Goal: Use online tool/utility: Utilize a website feature to perform a specific function

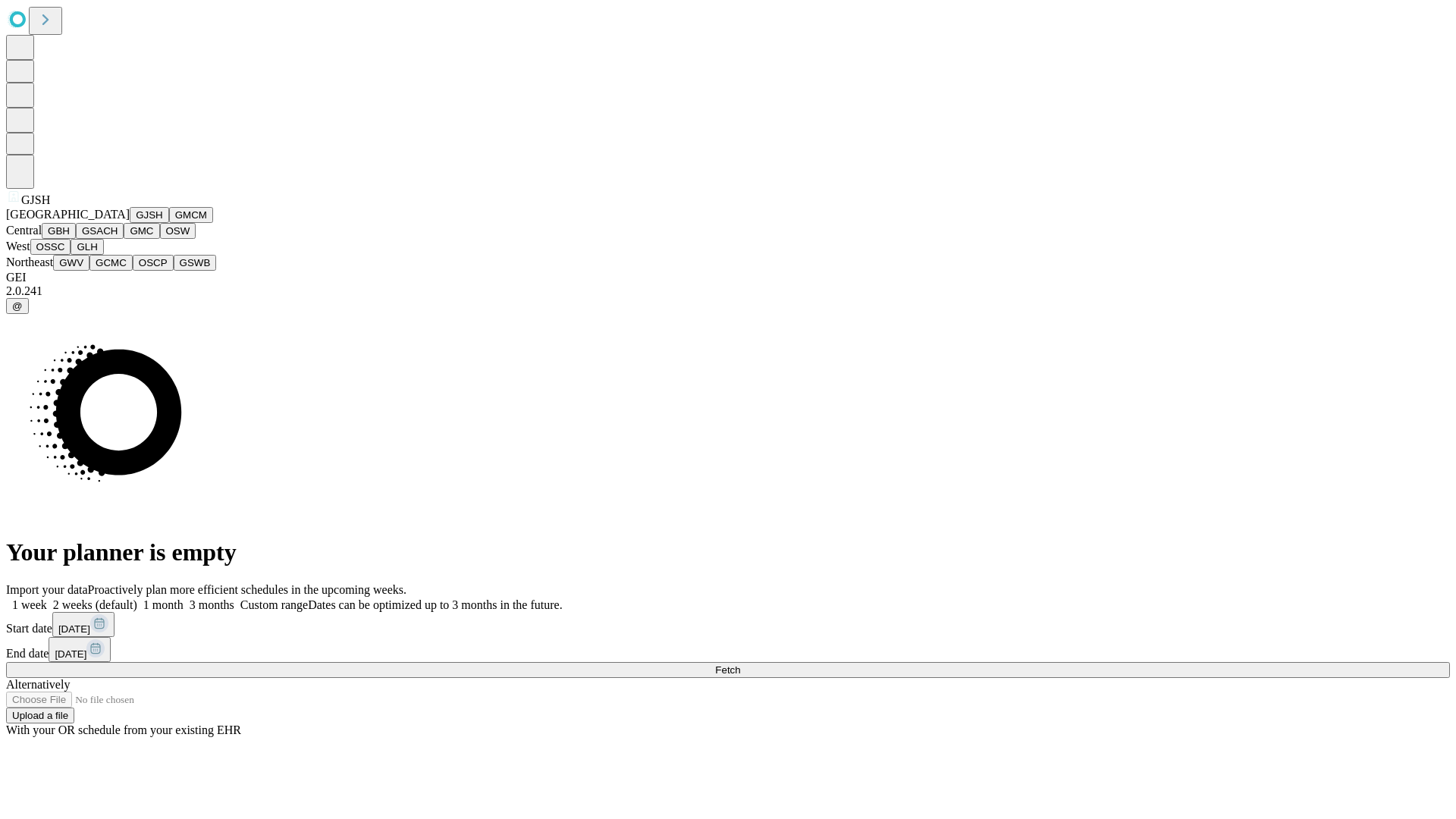
click at [130, 223] on button "GJSH" at bounding box center [149, 215] width 40 height 16
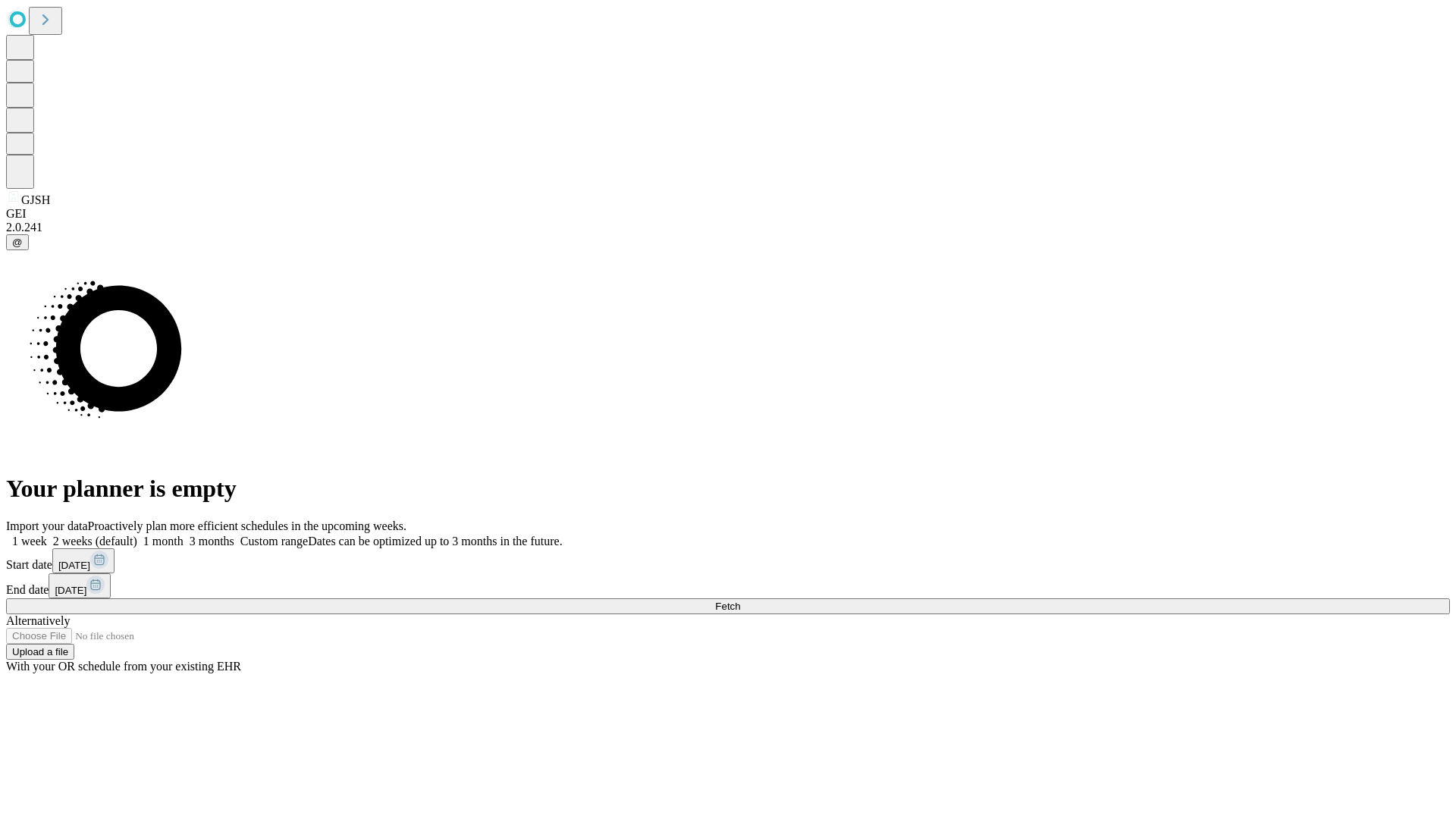
click at [137, 534] on label "2 weeks (default)" at bounding box center [92, 541] width 90 height 13
click at [740, 601] on span "Fetch" at bounding box center [727, 606] width 25 height 11
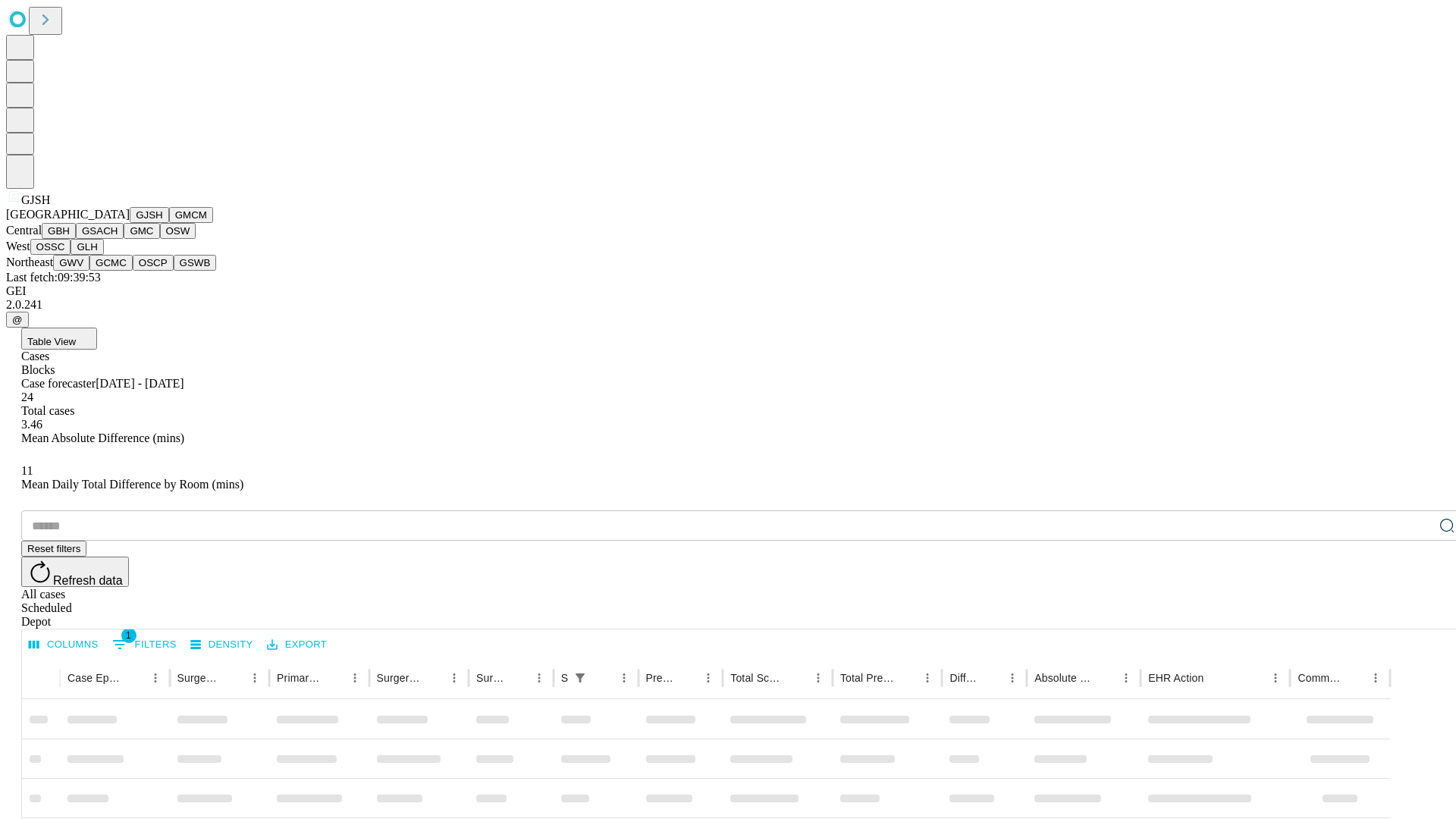
click at [170, 223] on button "GMCM" at bounding box center [192, 215] width 44 height 16
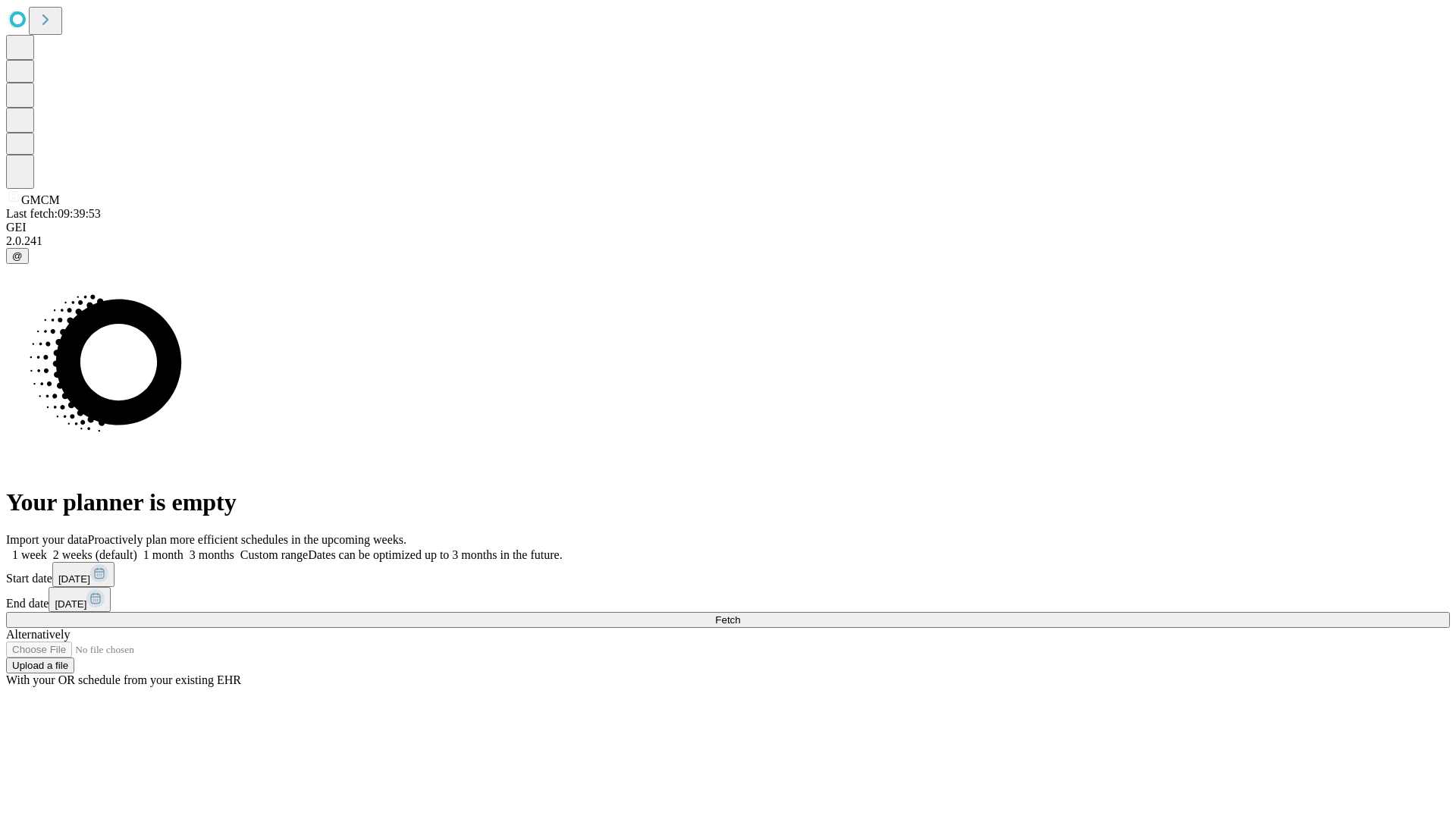
click at [137, 548] on label "2 weeks (default)" at bounding box center [92, 555] width 90 height 13
click at [740, 614] on span "Fetch" at bounding box center [727, 620] width 25 height 11
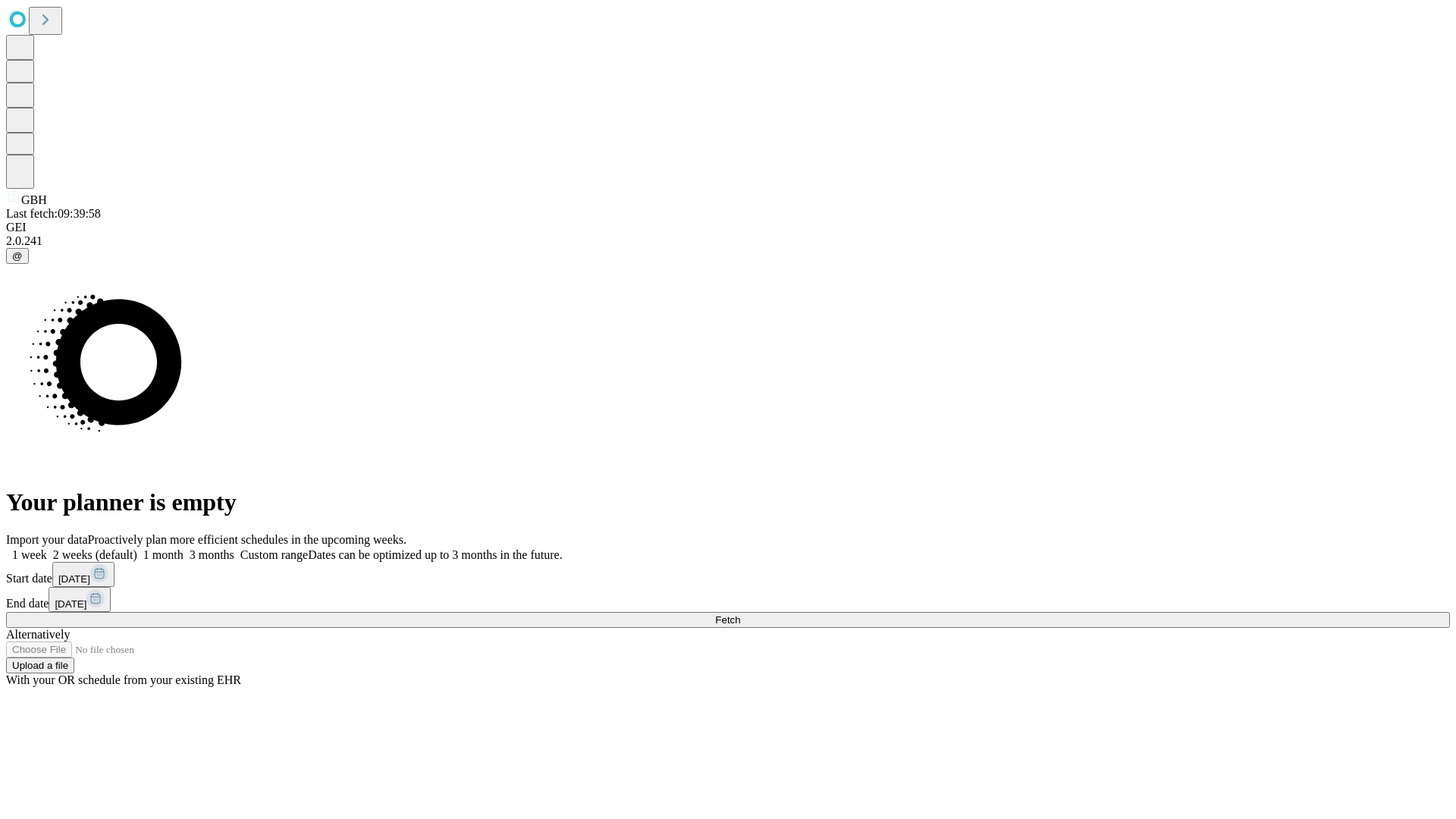
click at [137, 548] on label "2 weeks (default)" at bounding box center [92, 555] width 90 height 13
click at [740, 614] on span "Fetch" at bounding box center [727, 620] width 25 height 11
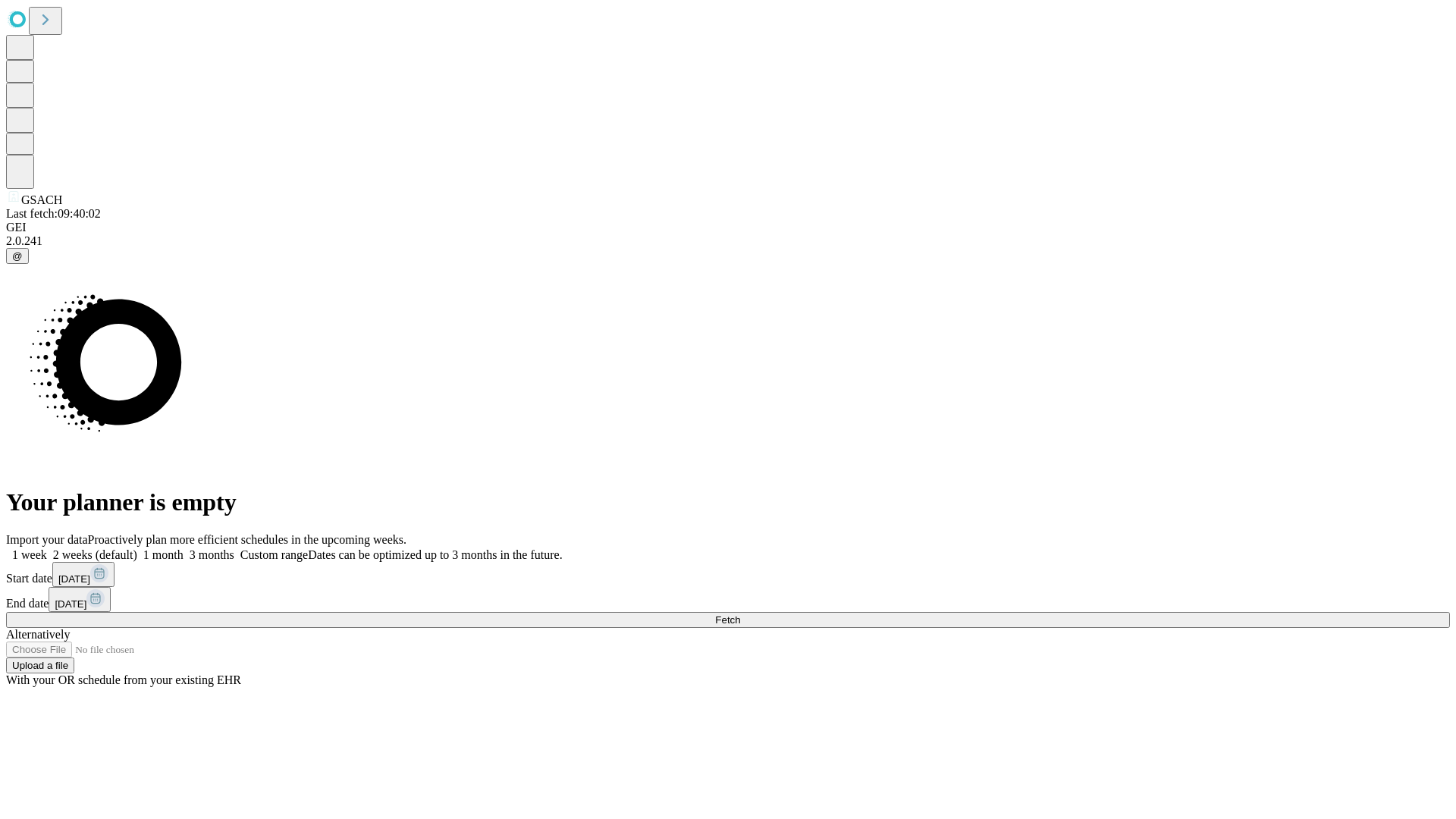
click at [137, 548] on label "2 weeks (default)" at bounding box center [92, 555] width 90 height 13
click at [740, 614] on span "Fetch" at bounding box center [727, 620] width 25 height 11
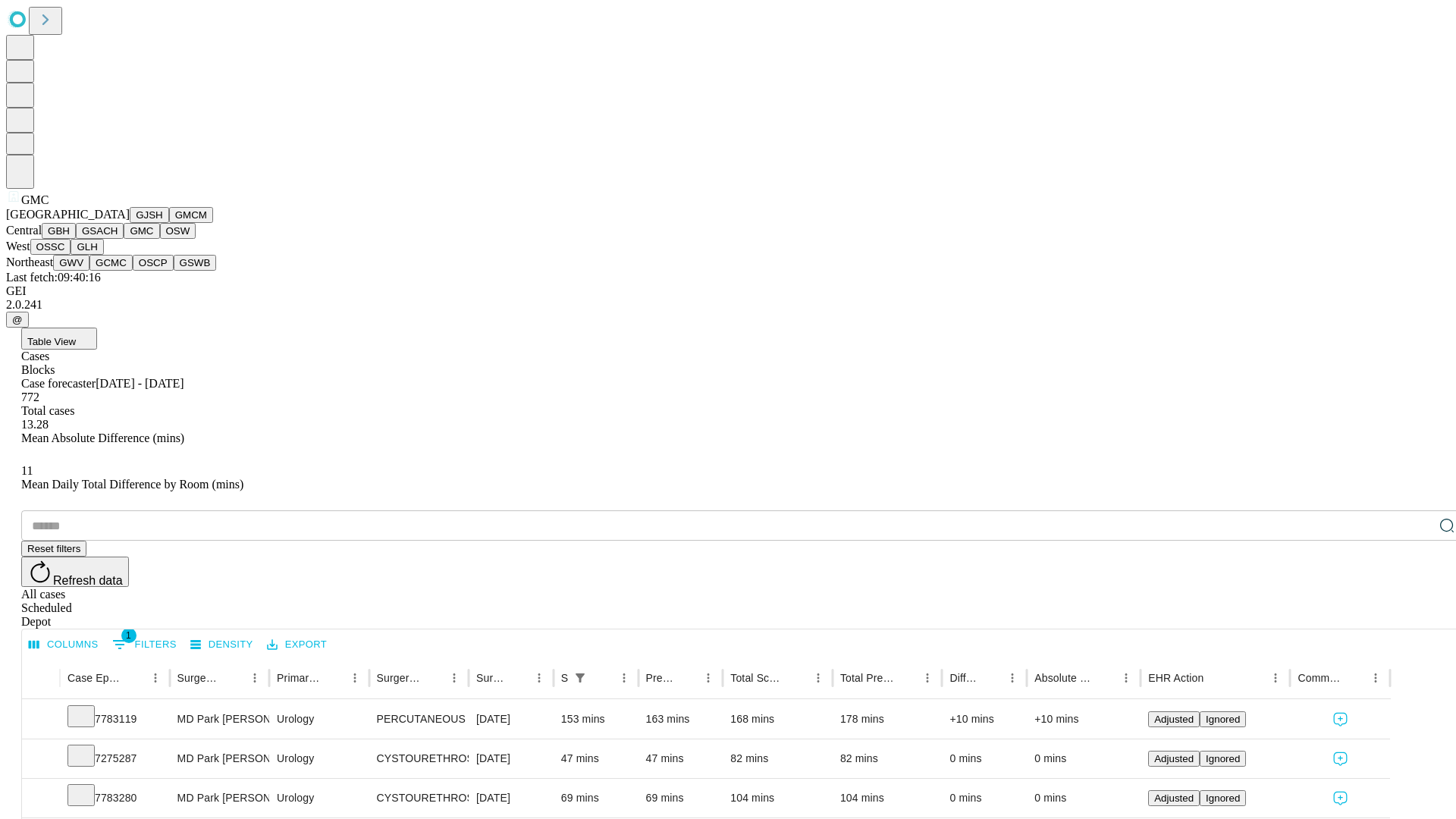
click at [160, 239] on button "OSW" at bounding box center [179, 230] width 37 height 16
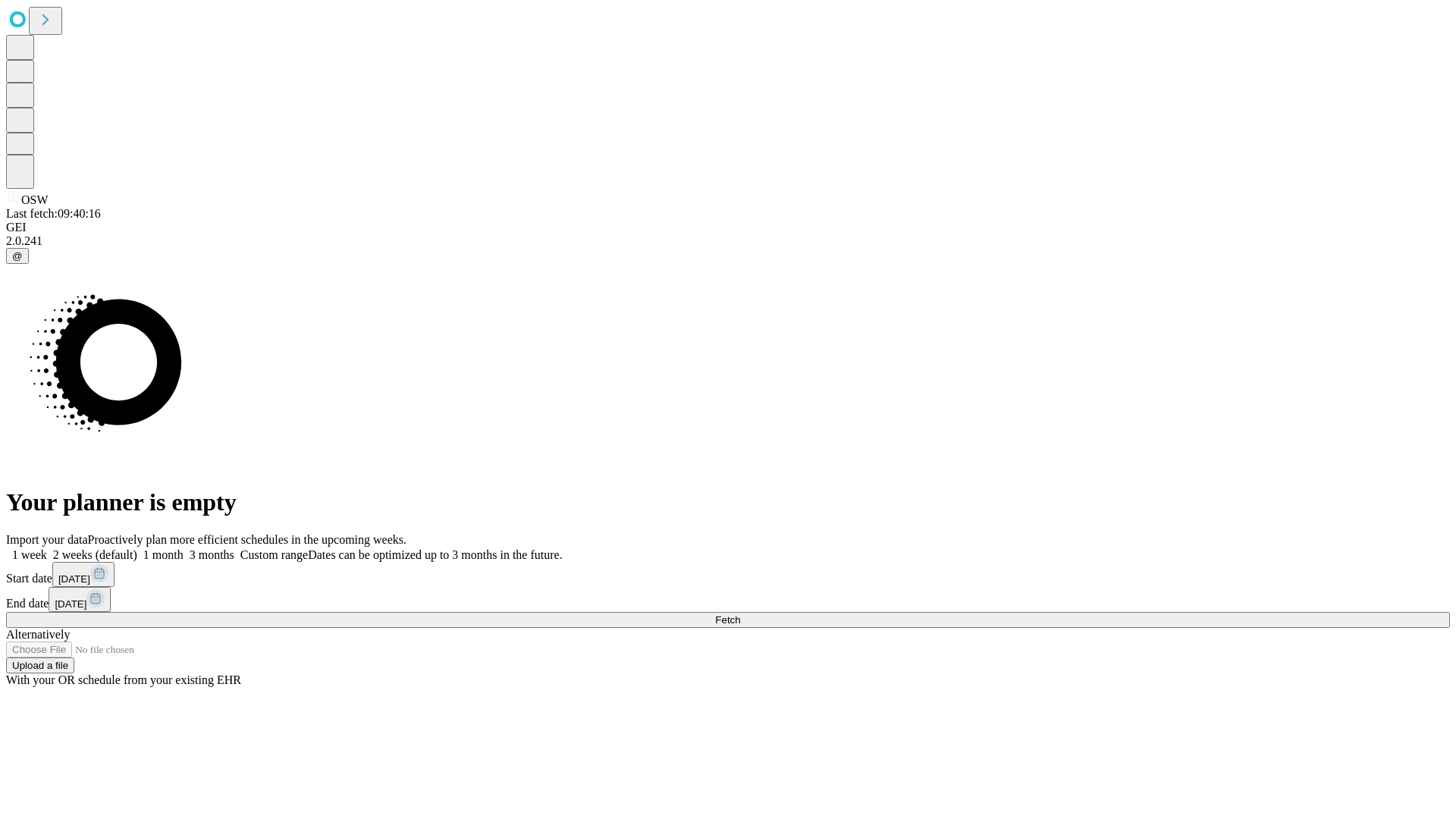
click at [740, 614] on span "Fetch" at bounding box center [727, 620] width 25 height 11
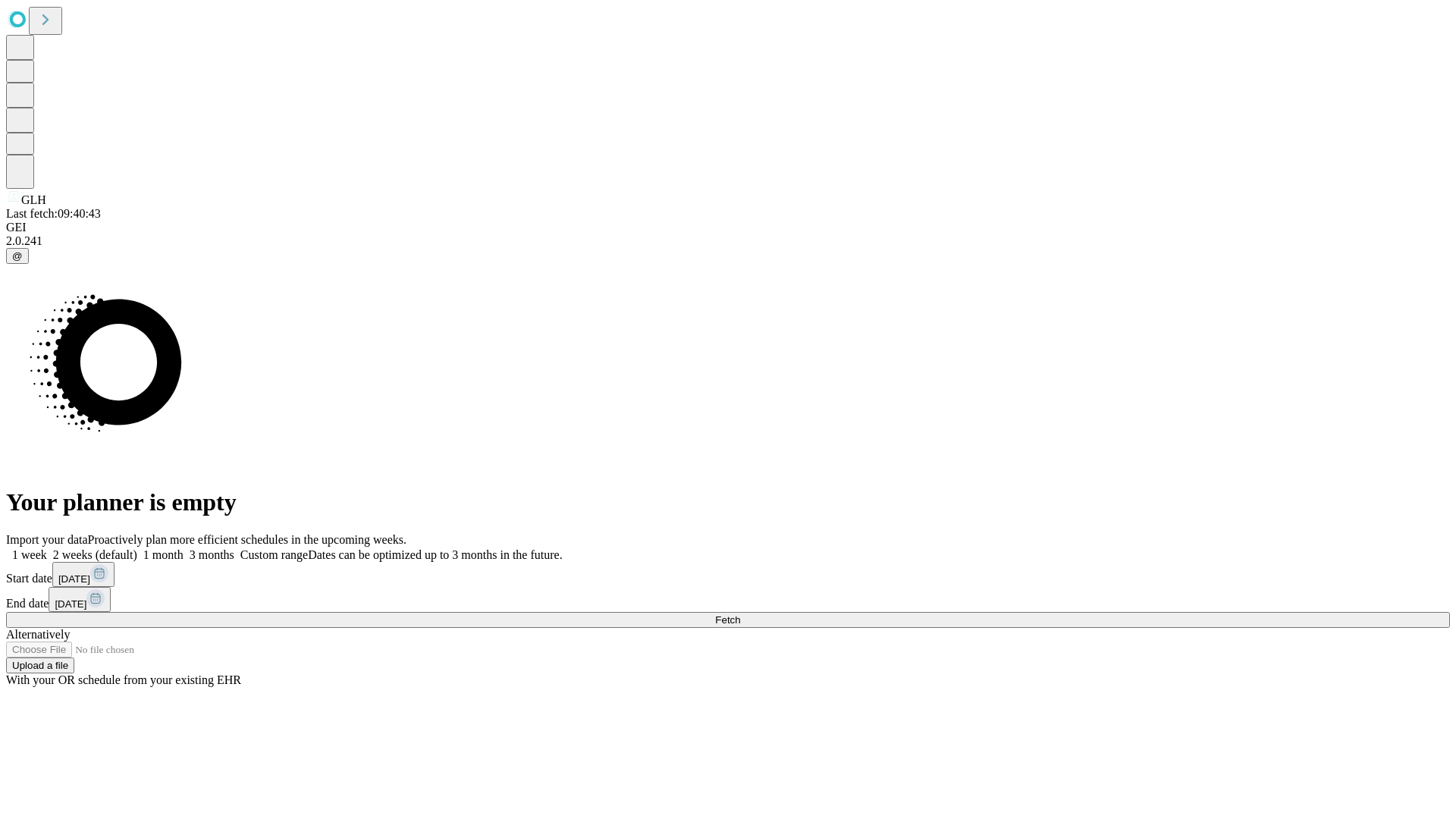
click at [137, 548] on label "2 weeks (default)" at bounding box center [92, 555] width 90 height 13
click at [740, 614] on span "Fetch" at bounding box center [727, 620] width 25 height 11
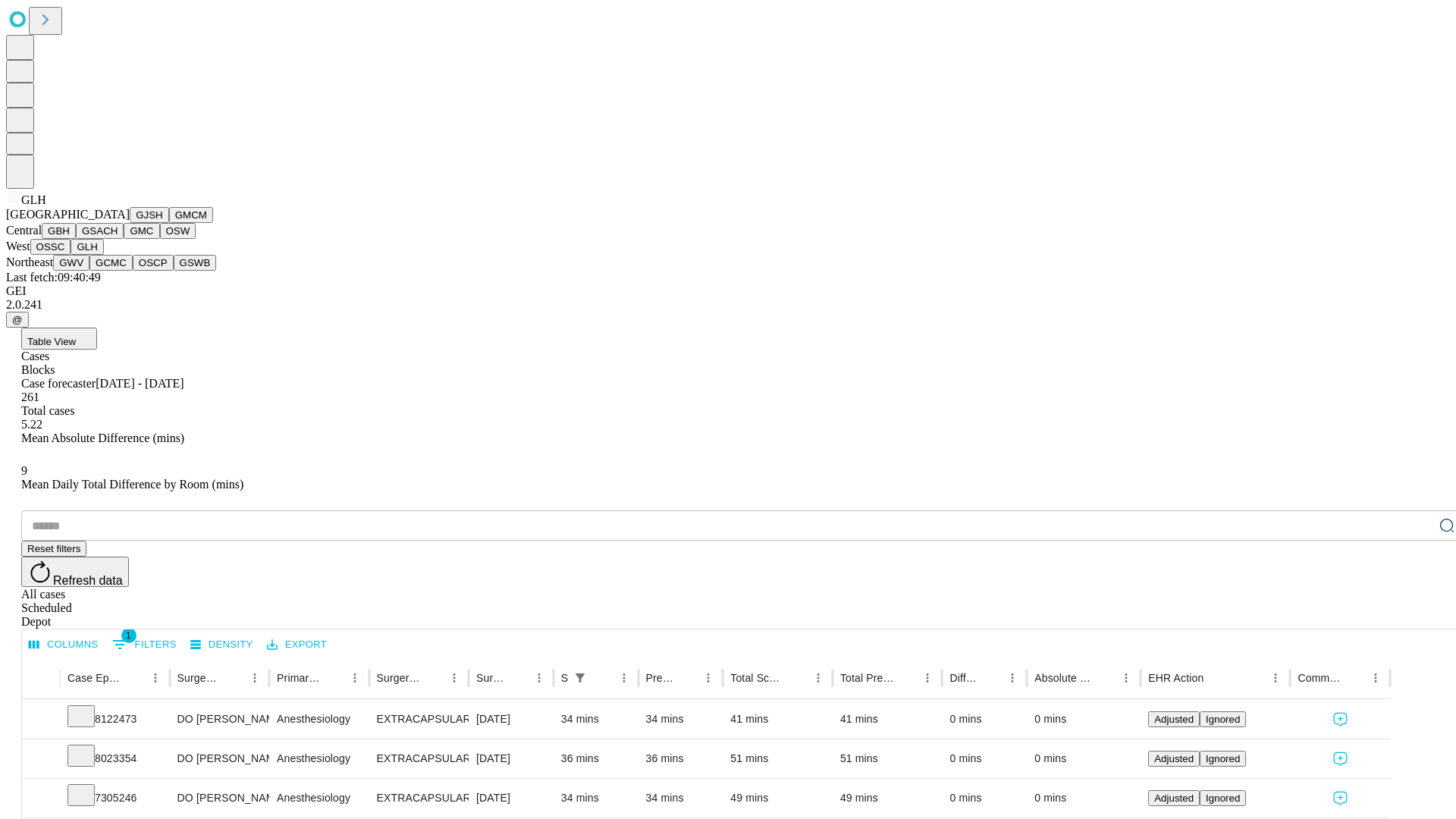
click at [89, 271] on button "GWV" at bounding box center [72, 263] width 37 height 16
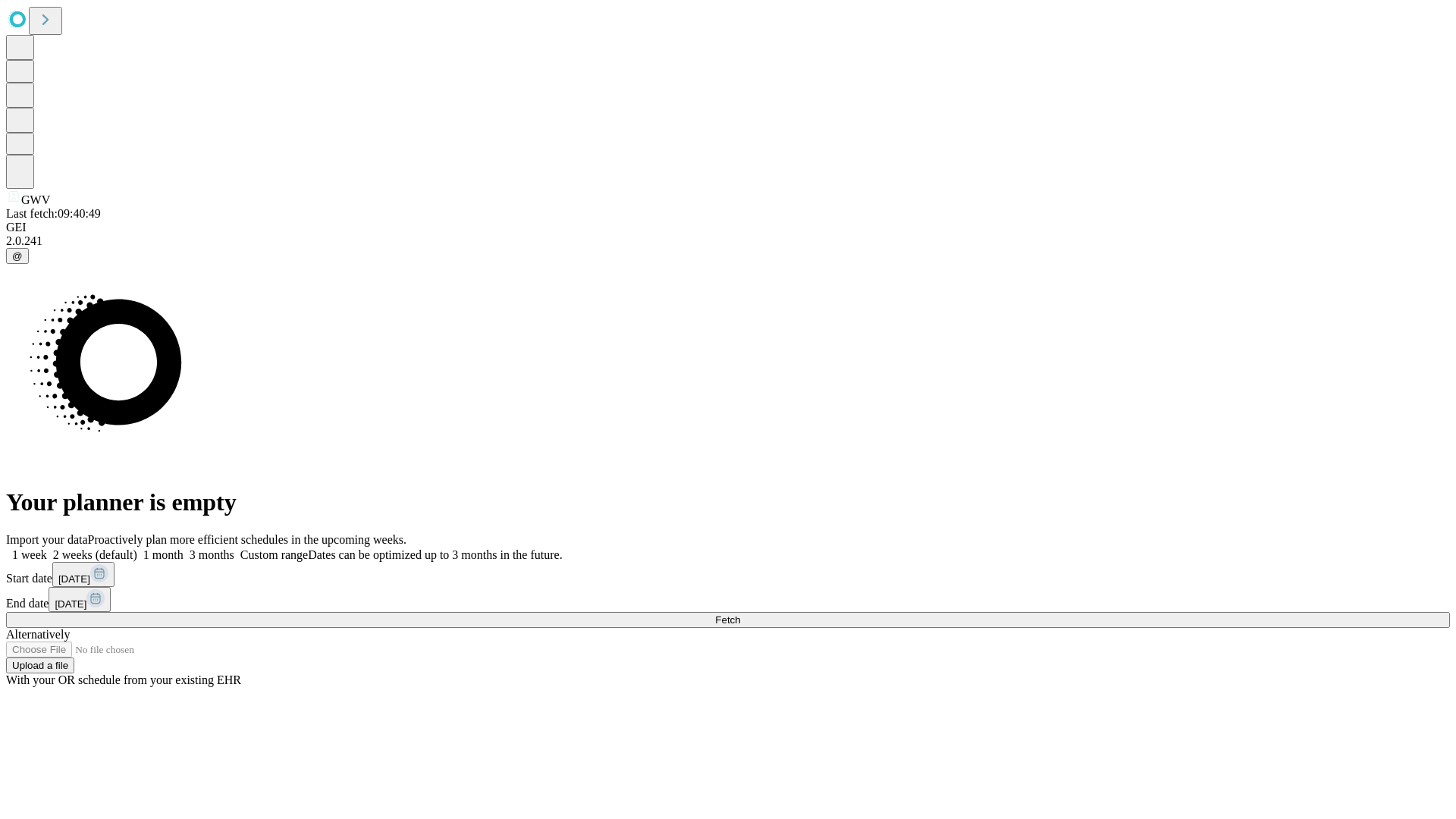
click at [137, 548] on label "2 weeks (default)" at bounding box center [92, 555] width 90 height 13
click at [740, 614] on span "Fetch" at bounding box center [727, 620] width 25 height 11
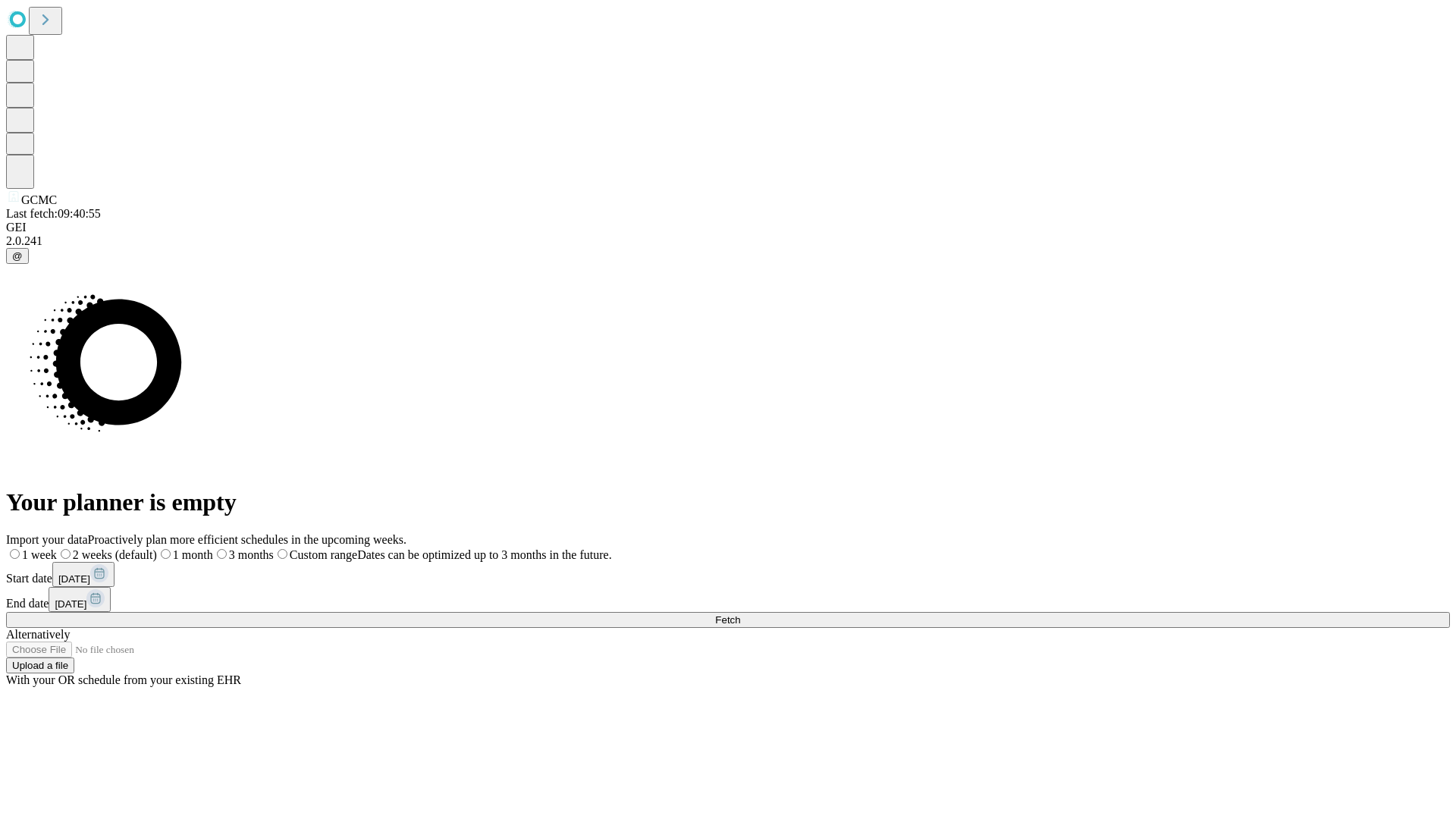
click at [740, 614] on span "Fetch" at bounding box center [727, 620] width 25 height 11
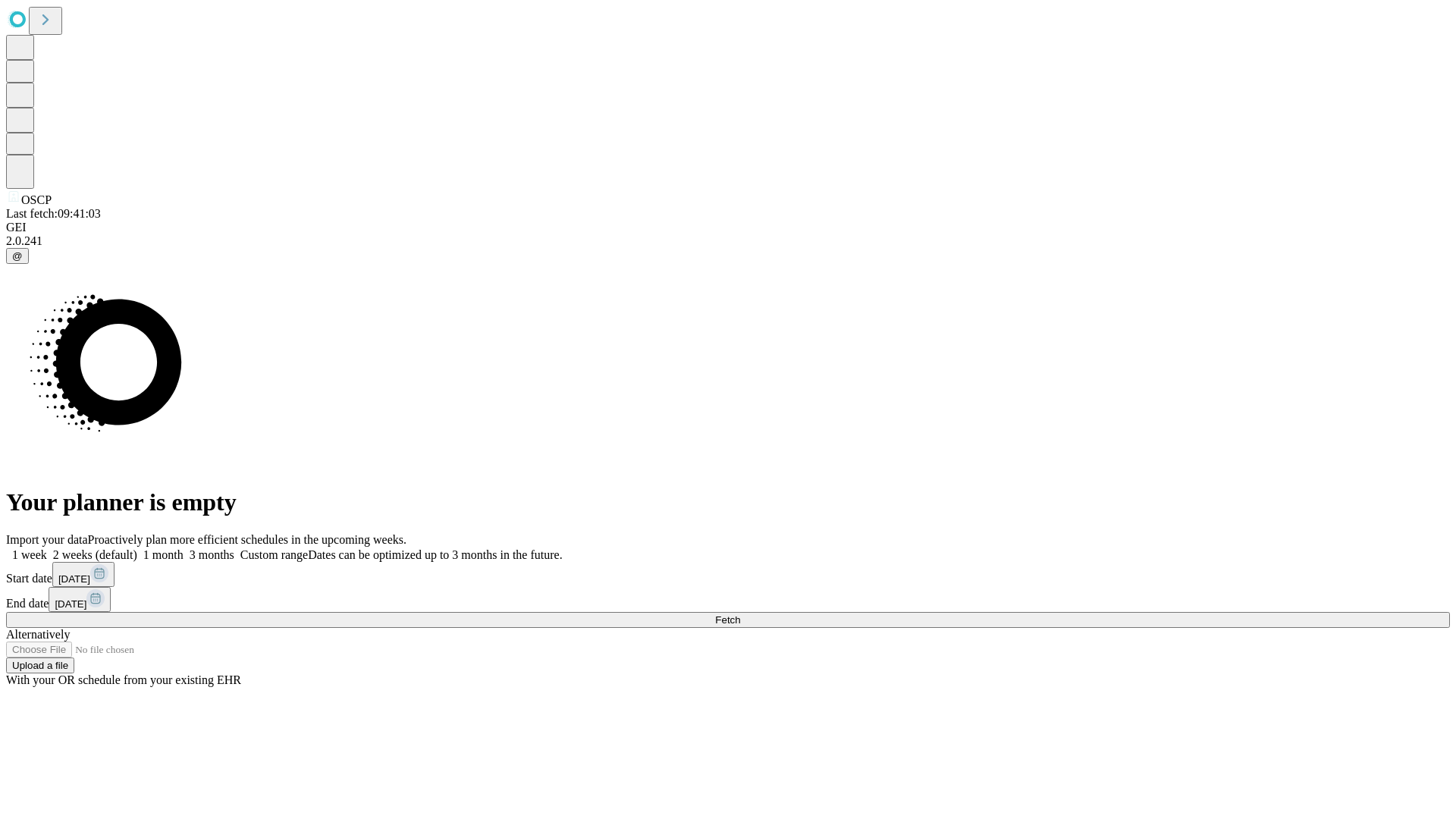
click at [137, 548] on label "2 weeks (default)" at bounding box center [92, 555] width 90 height 13
click at [740, 614] on span "Fetch" at bounding box center [727, 620] width 25 height 11
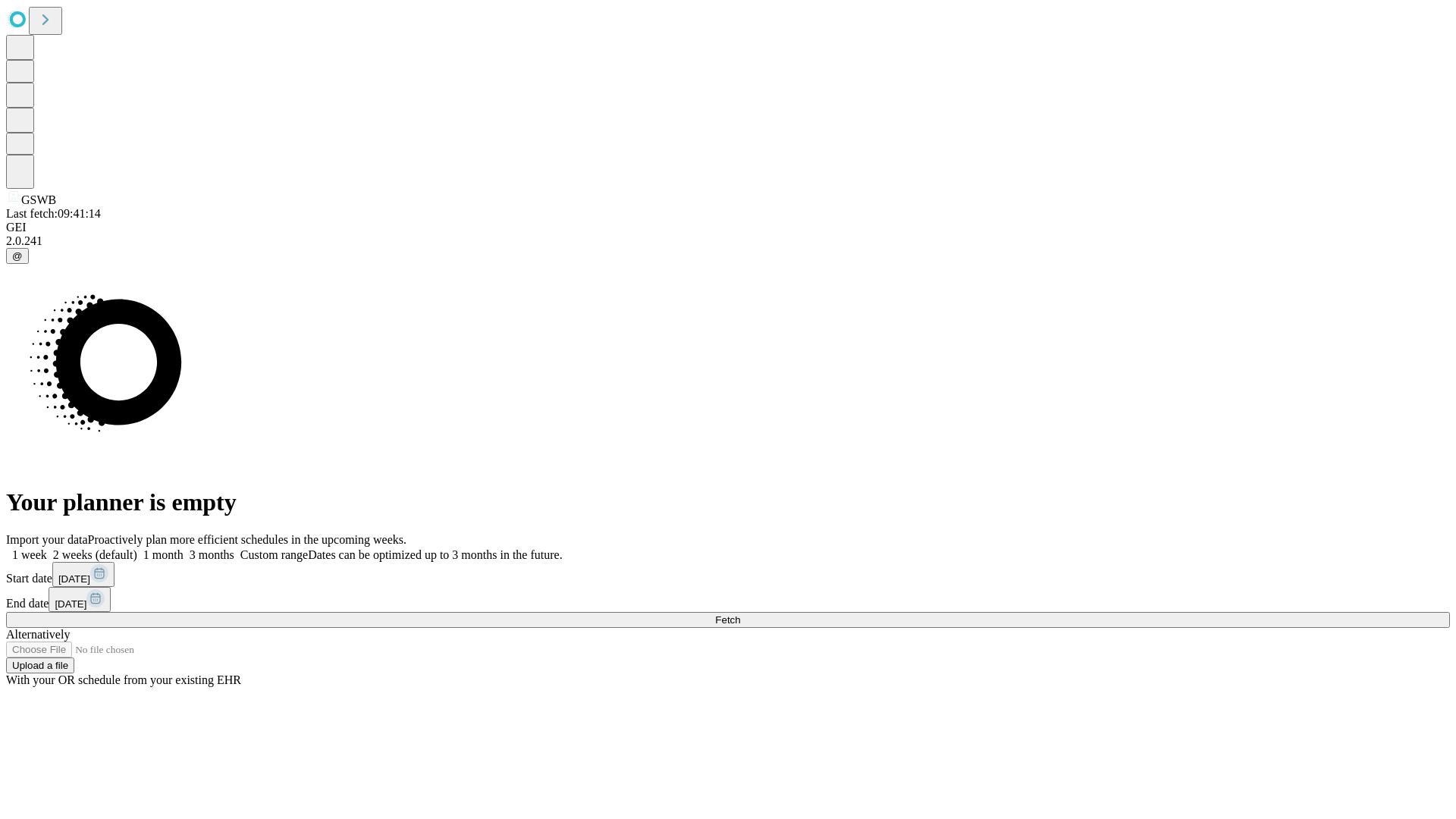
click at [137, 548] on label "2 weeks (default)" at bounding box center [92, 555] width 90 height 13
click at [740, 614] on span "Fetch" at bounding box center [727, 620] width 25 height 11
